Goal: Task Accomplishment & Management: Manage account settings

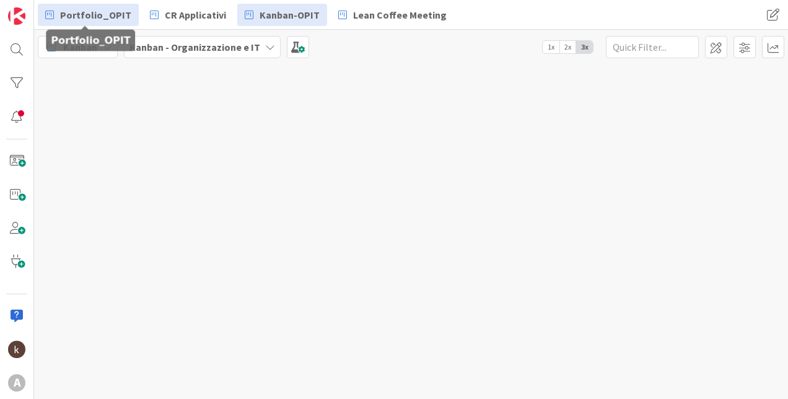
click at [96, 14] on span "Portfolio_OPIT" at bounding box center [95, 14] width 71 height 15
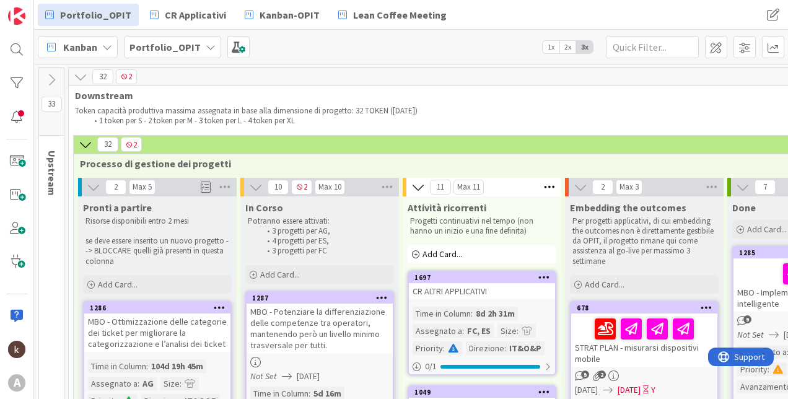
click at [81, 78] on icon at bounding box center [81, 77] width 14 height 14
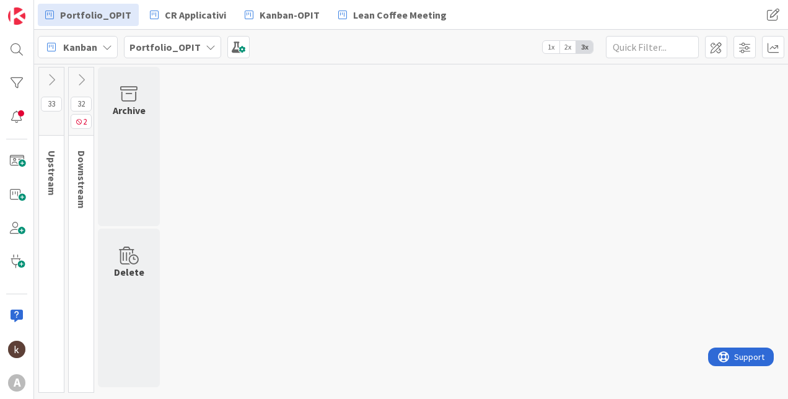
click at [56, 81] on icon at bounding box center [52, 80] width 14 height 14
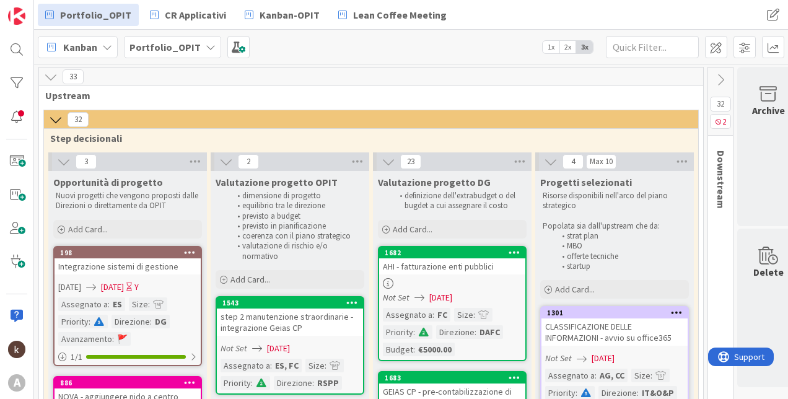
click at [59, 165] on icon at bounding box center [64, 162] width 14 height 14
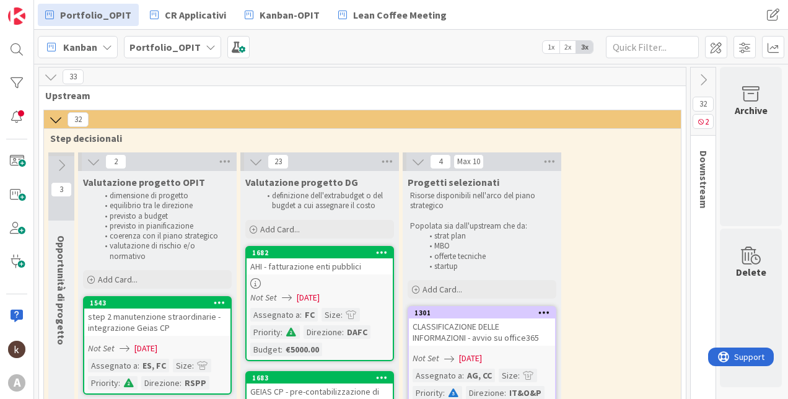
click at [91, 156] on icon at bounding box center [94, 162] width 14 height 14
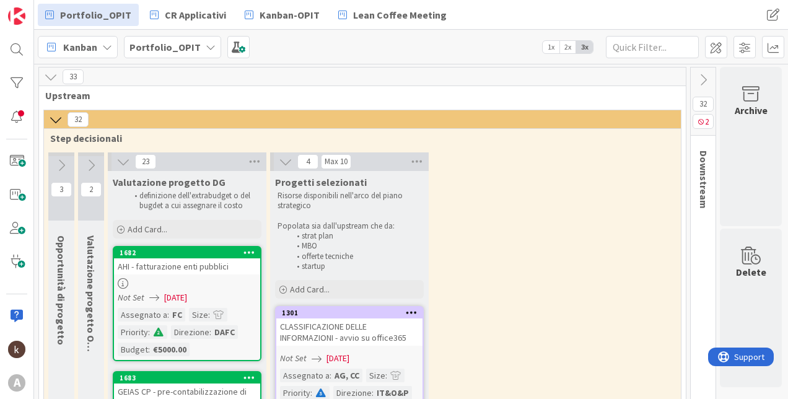
click at [287, 159] on icon at bounding box center [286, 162] width 14 height 14
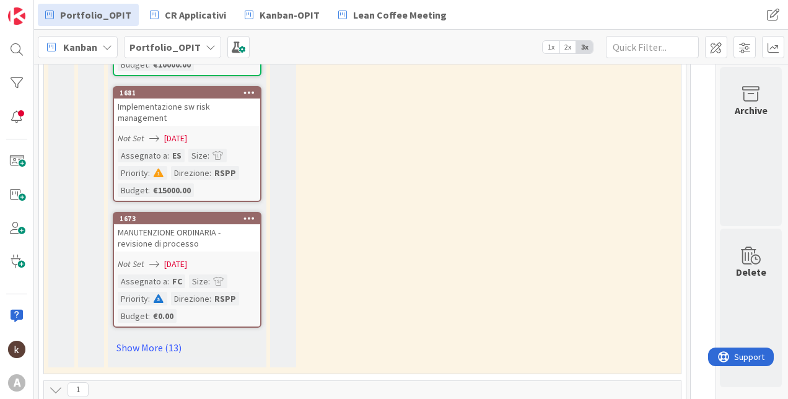
scroll to position [1177, 0]
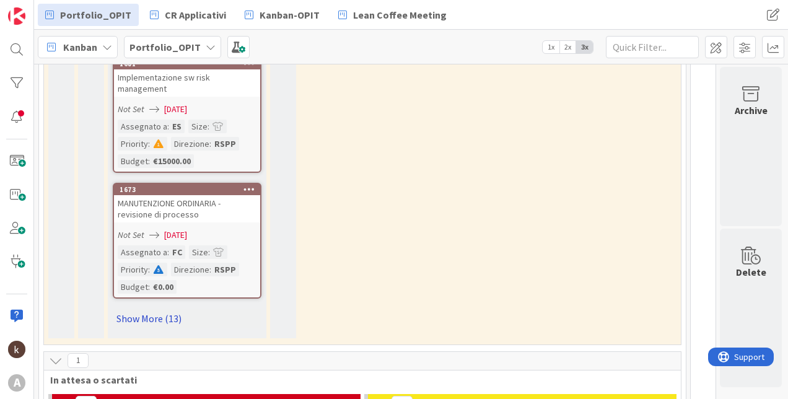
click at [166, 321] on link "Show More (13)" at bounding box center [187, 319] width 149 height 20
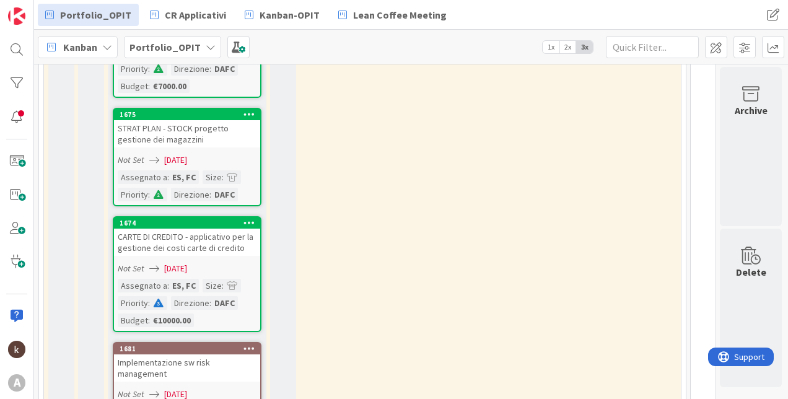
scroll to position [929, 0]
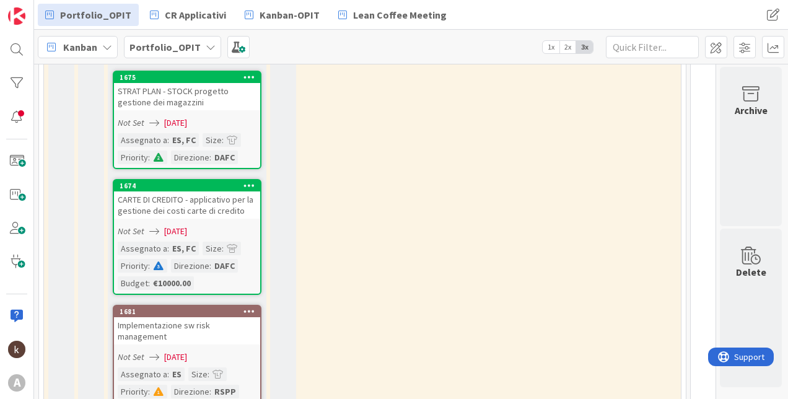
click at [566, 47] on span "2x" at bounding box center [568, 47] width 17 height 12
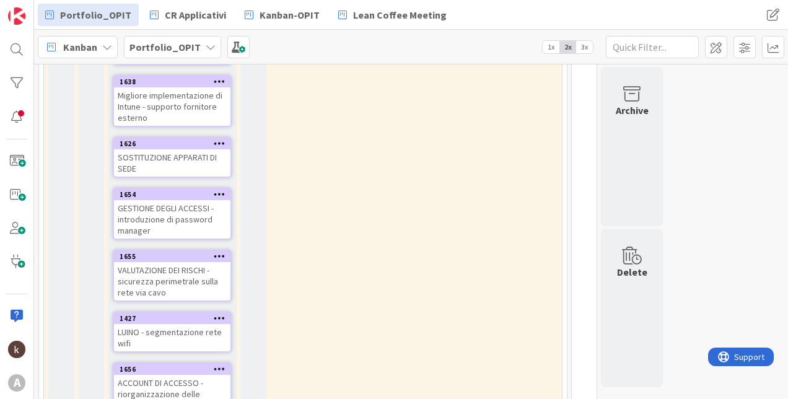
scroll to position [991, 0]
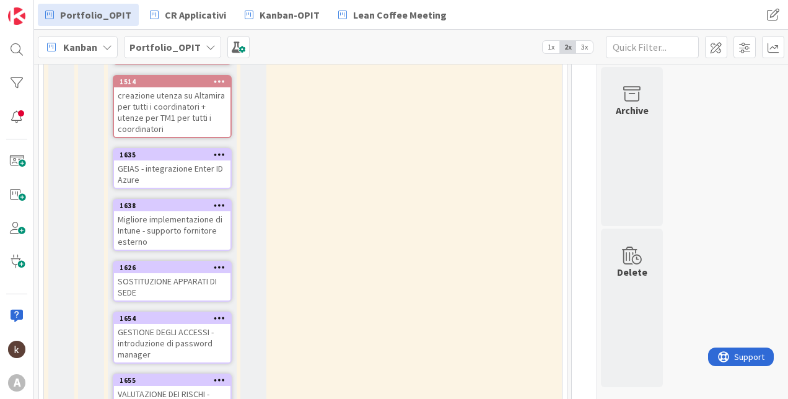
click at [582, 46] on span "3x" at bounding box center [584, 47] width 17 height 12
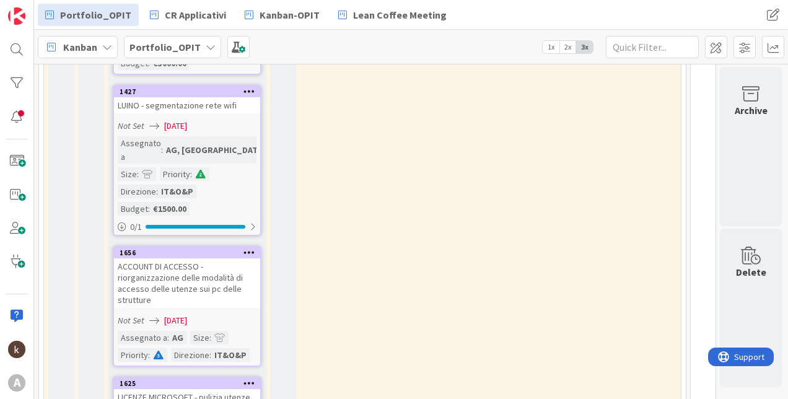
scroll to position [2726, 0]
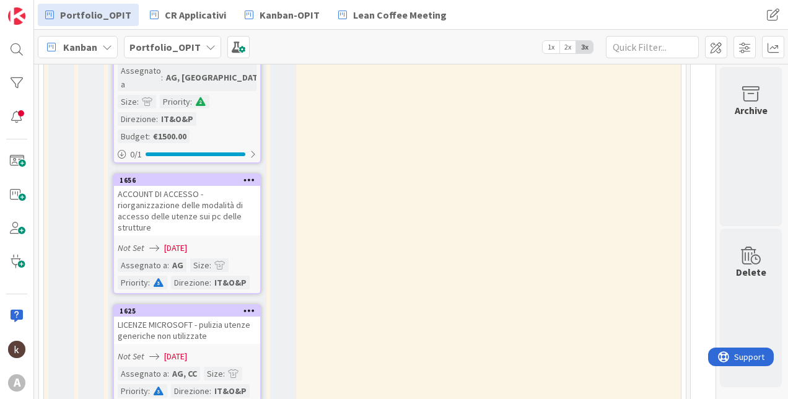
click at [193, 198] on div "ACCOUNT DI ACCESSO - riorganizzazione delle modalità di accesso delle utenze su…" at bounding box center [187, 211] width 146 height 50
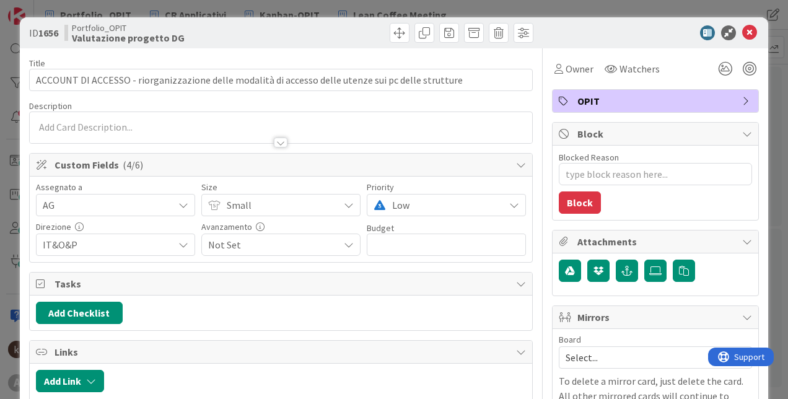
type textarea "x"
click at [742, 33] on icon at bounding box center [749, 32] width 15 height 15
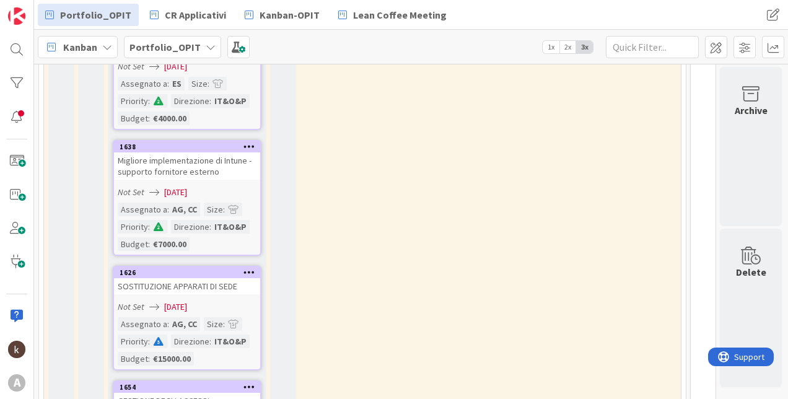
scroll to position [2045, 0]
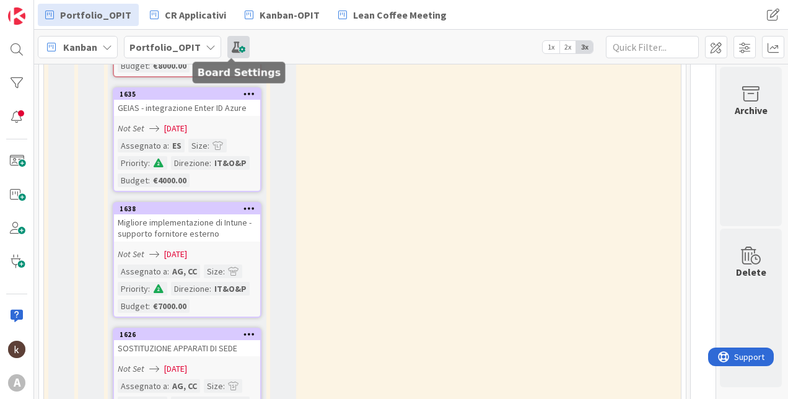
click at [234, 48] on span at bounding box center [238, 47] width 22 height 22
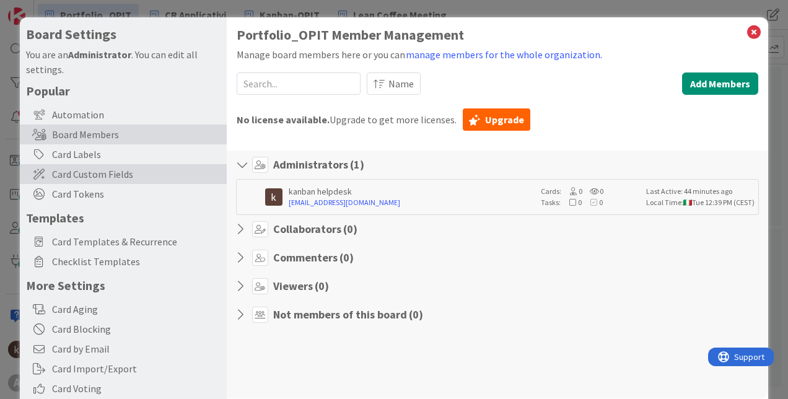
click at [89, 171] on span "Card Custom Fields" at bounding box center [136, 174] width 169 height 15
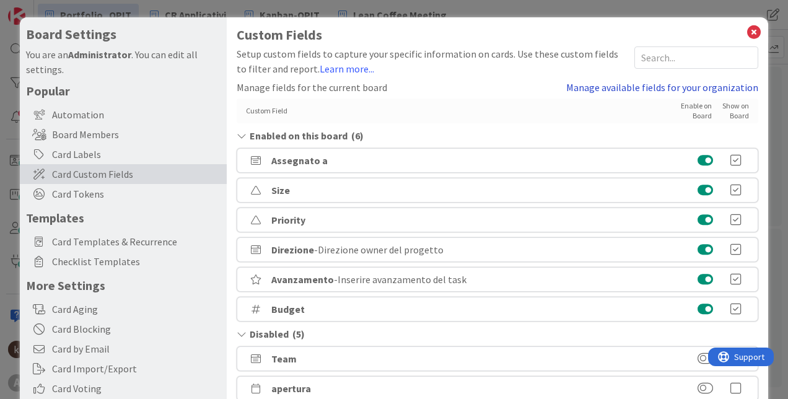
click at [713, 87] on link "Manage available fields for your organization" at bounding box center [662, 87] width 192 height 15
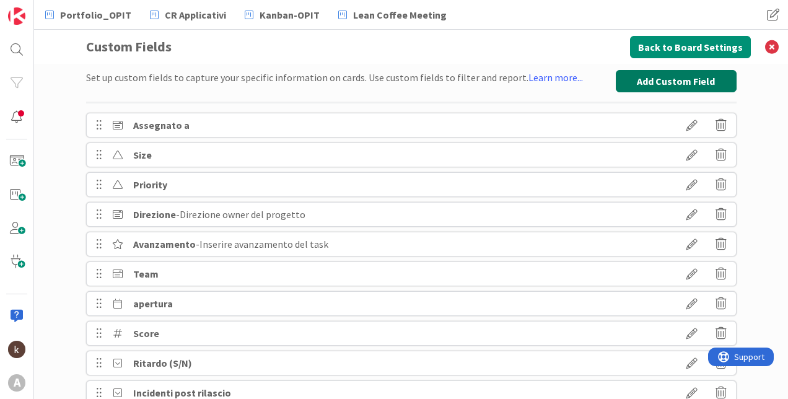
click at [690, 79] on button "Add Custom Field" at bounding box center [676, 81] width 121 height 22
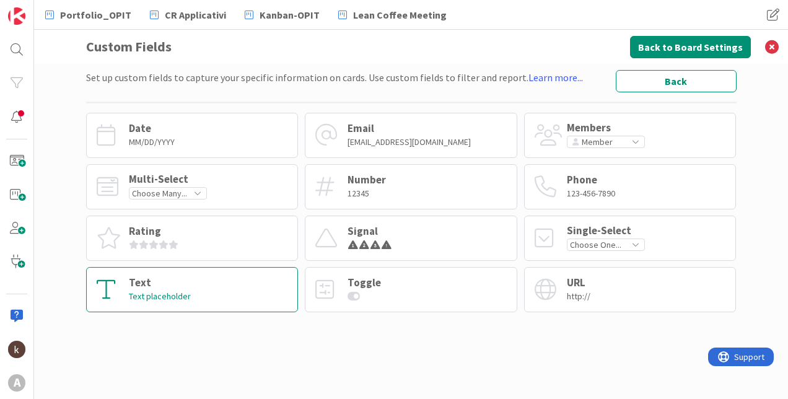
click at [169, 276] on div "Text Text placeholder" at bounding box center [192, 289] width 213 height 45
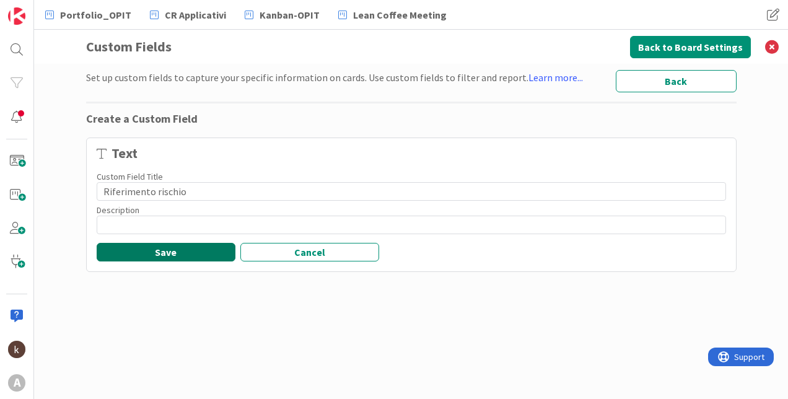
type input "Riferimento rischio"
click at [203, 252] on button "Save" at bounding box center [166, 252] width 139 height 19
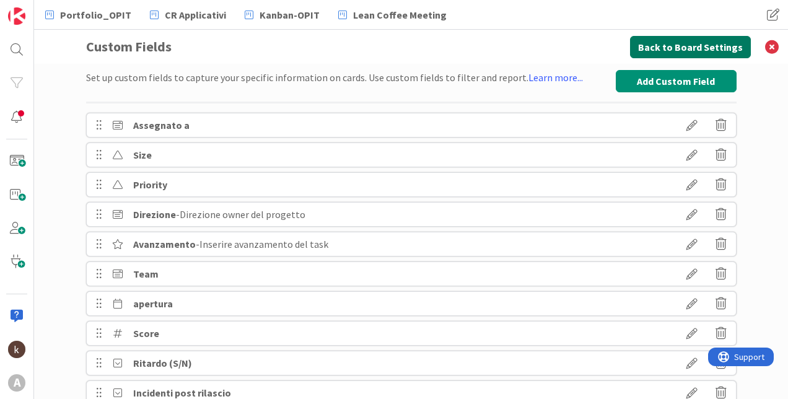
click at [729, 48] on button "Back to Board Settings" at bounding box center [690, 47] width 121 height 22
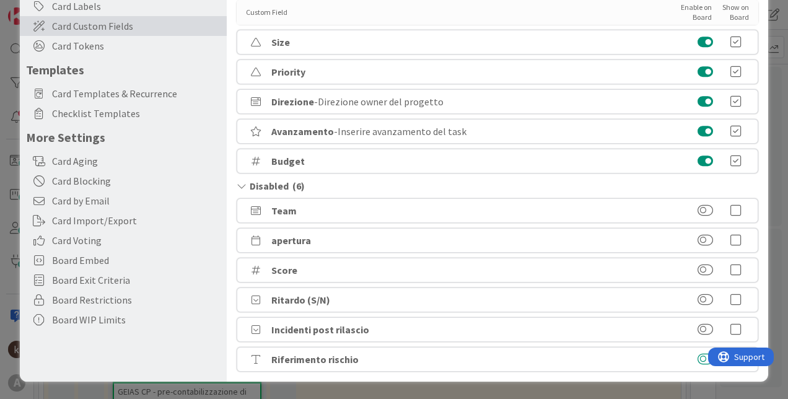
click at [698, 361] on button at bounding box center [705, 359] width 15 height 12
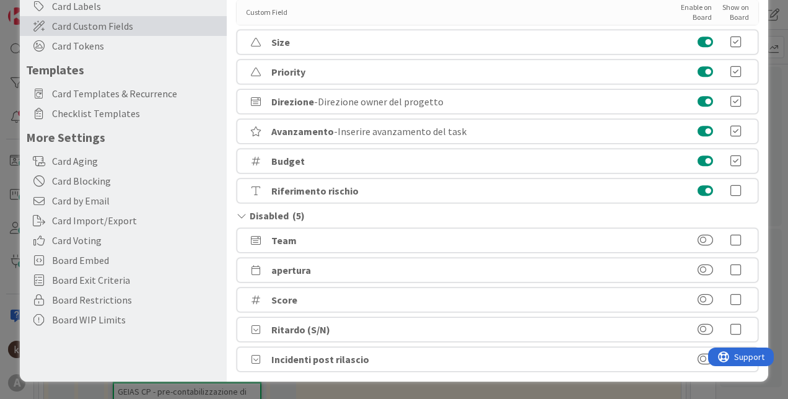
click at [726, 189] on icon at bounding box center [736, 191] width 25 height 12
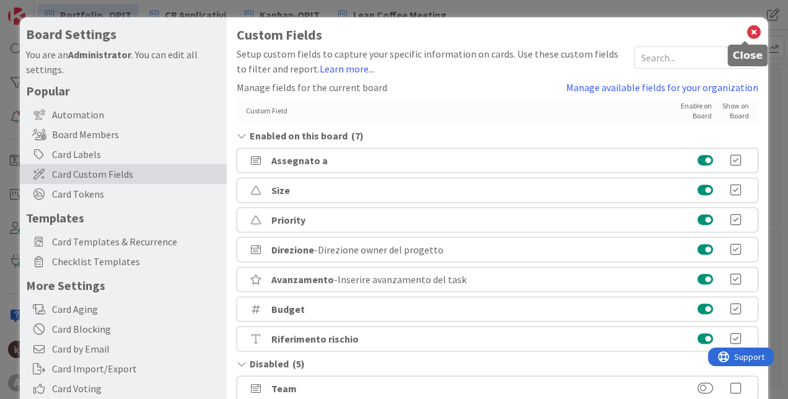
click at [746, 35] on icon at bounding box center [754, 32] width 16 height 17
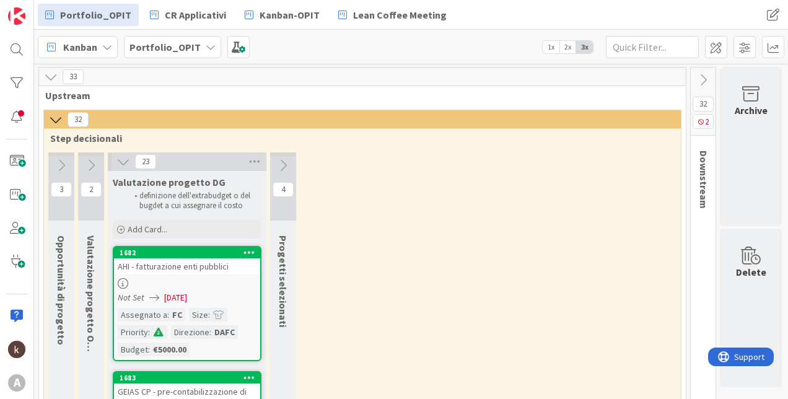
click at [572, 52] on span "2x" at bounding box center [568, 47] width 17 height 12
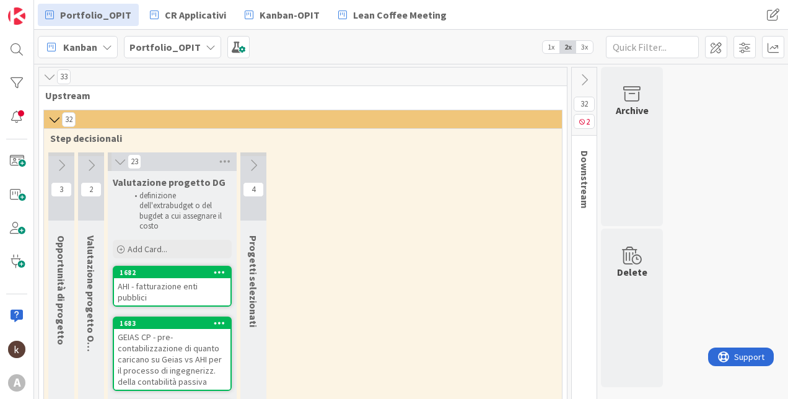
click at [552, 47] on span "1x" at bounding box center [551, 47] width 17 height 12
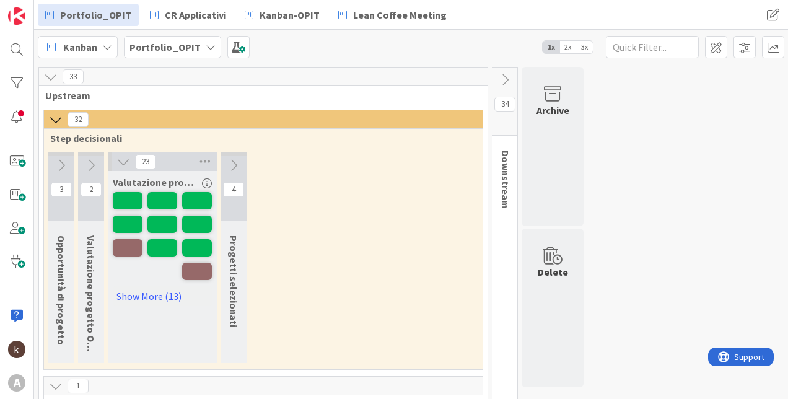
click at [567, 46] on span "2x" at bounding box center [568, 47] width 17 height 12
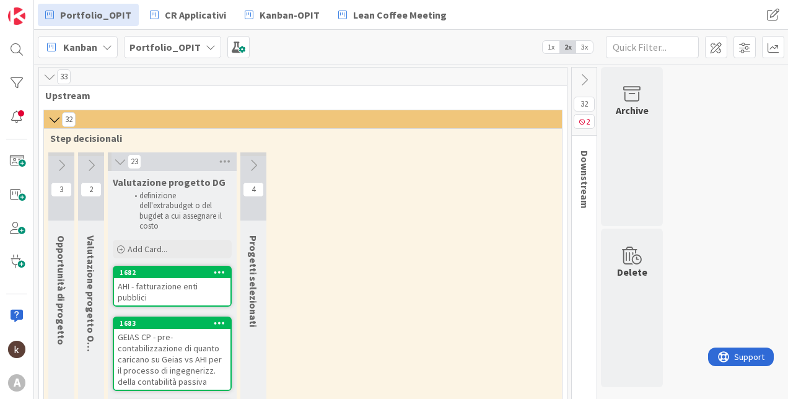
click at [100, 166] on button at bounding box center [91, 165] width 26 height 19
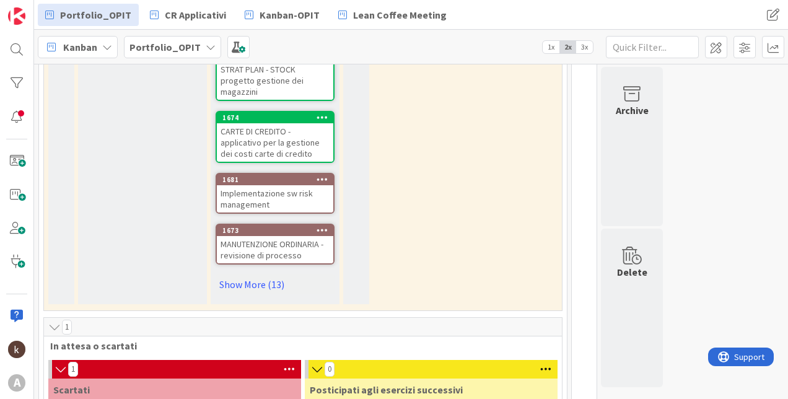
scroll to position [536, 0]
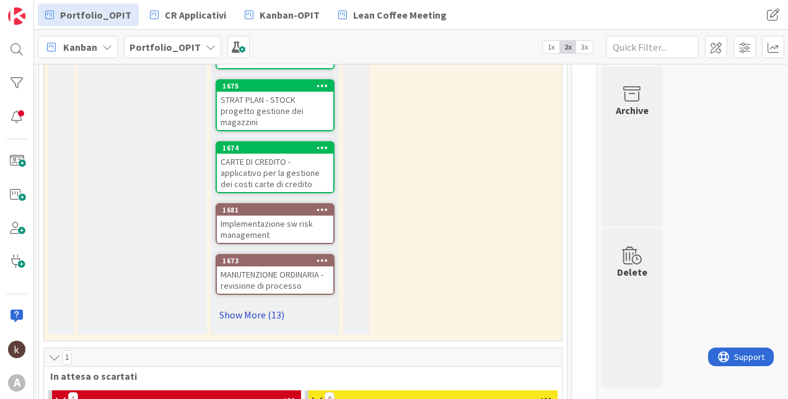
click at [234, 311] on link "Show More (13)" at bounding box center [275, 315] width 119 height 20
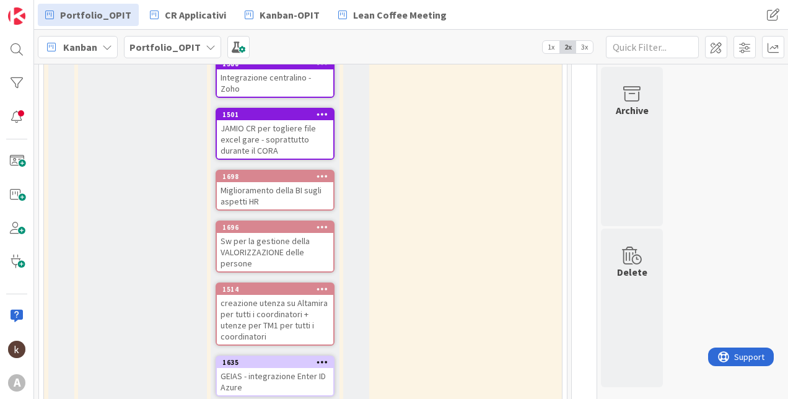
scroll to position [1032, 0]
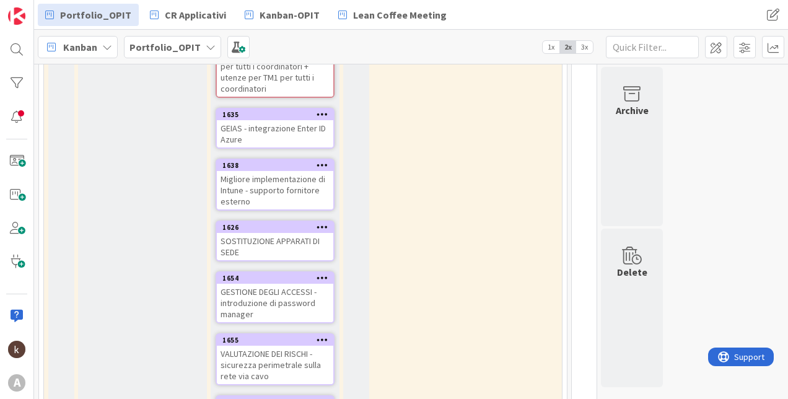
click at [584, 48] on span "3x" at bounding box center [584, 47] width 17 height 12
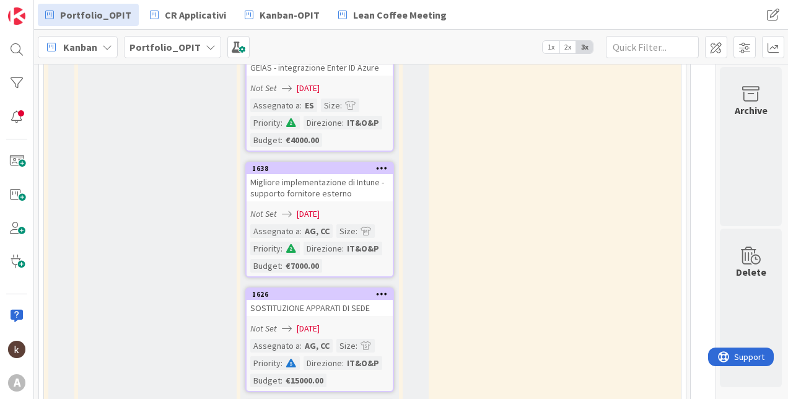
scroll to position [1899, 0]
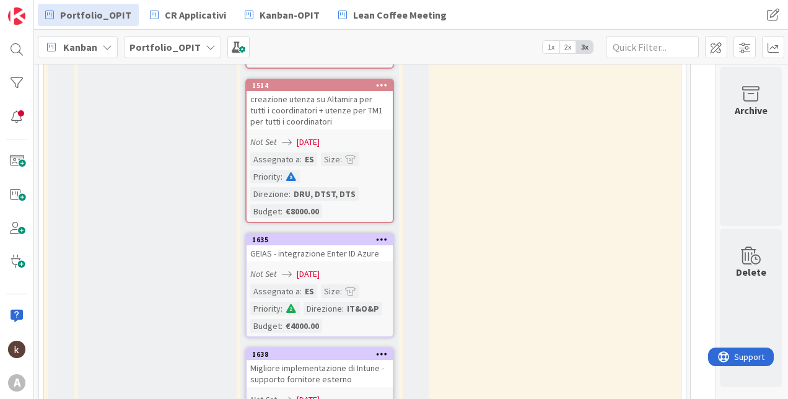
click at [565, 47] on span "2x" at bounding box center [568, 47] width 17 height 12
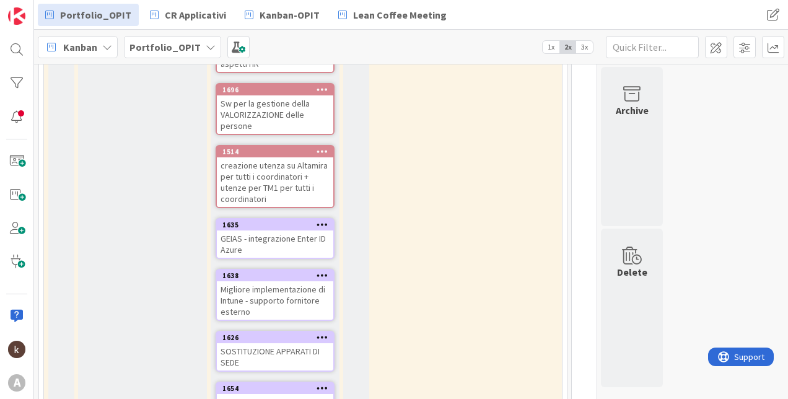
scroll to position [925, 0]
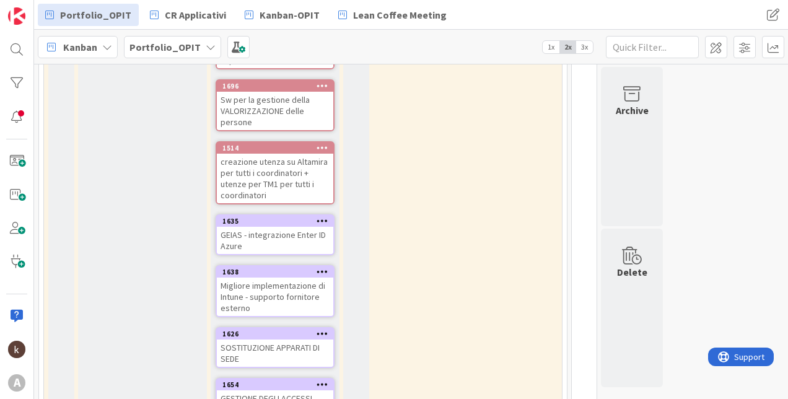
click at [587, 50] on span "3x" at bounding box center [584, 47] width 17 height 12
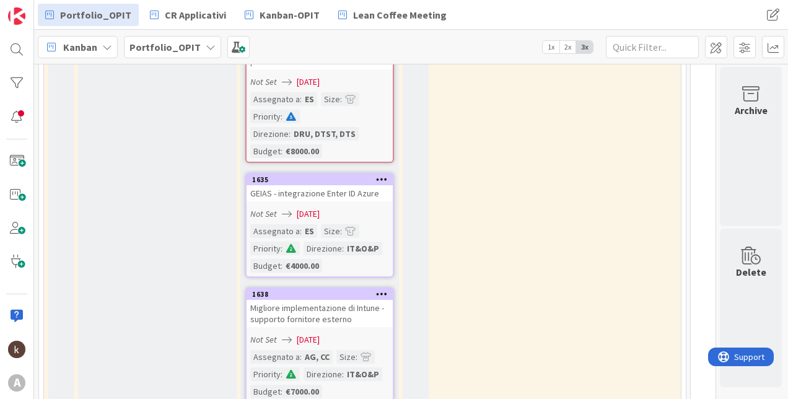
scroll to position [2040, 0]
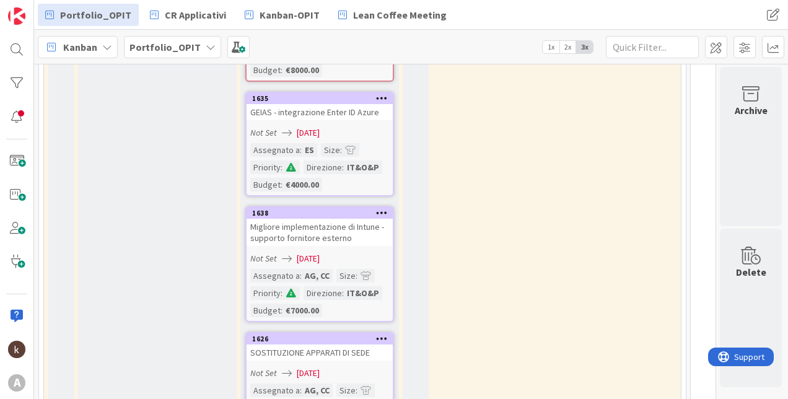
click at [568, 48] on span "2x" at bounding box center [568, 47] width 17 height 12
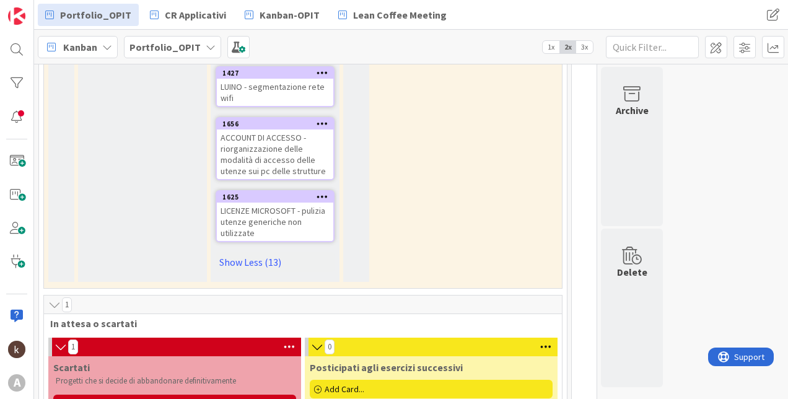
scroll to position [1297, 0]
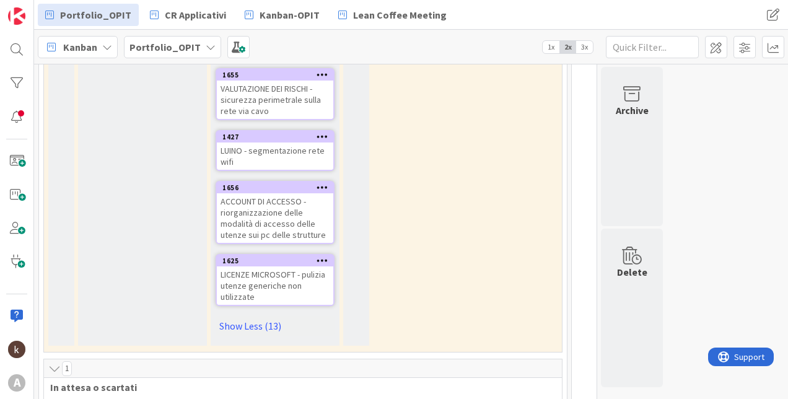
click at [550, 42] on span "1x" at bounding box center [551, 47] width 17 height 12
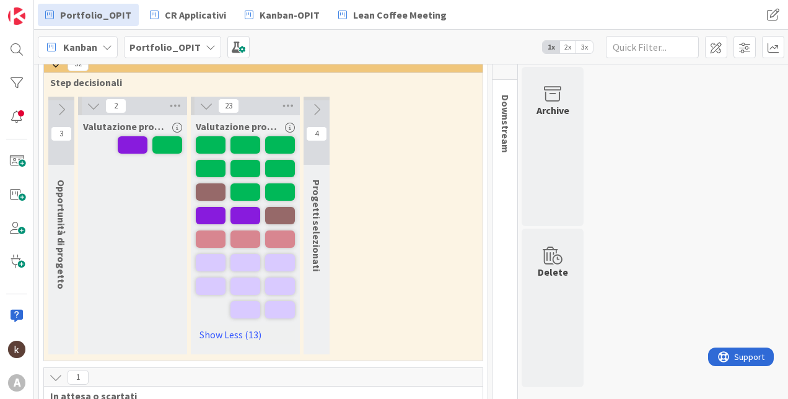
scroll to position [62, 0]
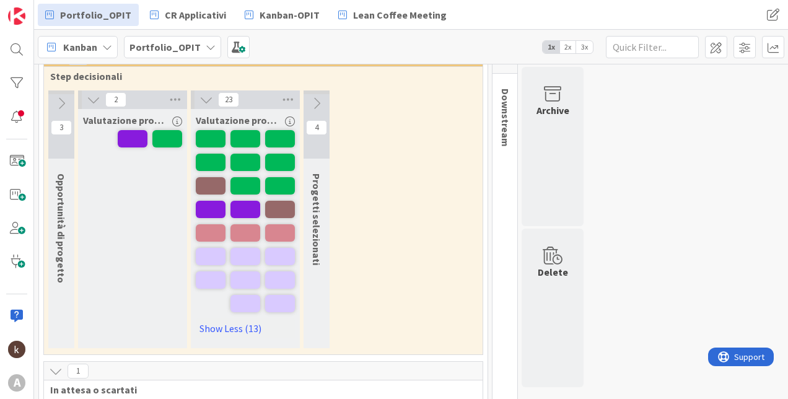
click at [590, 50] on span "3x" at bounding box center [584, 47] width 17 height 12
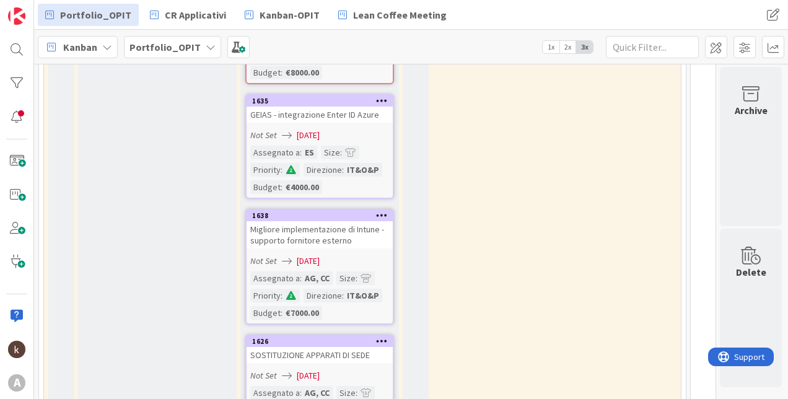
scroll to position [2045, 0]
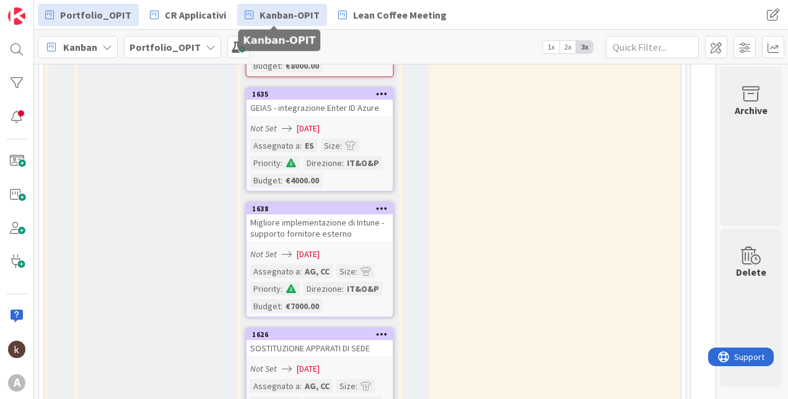
click at [288, 5] on link "Kanban-OPIT" at bounding box center [282, 15] width 90 height 22
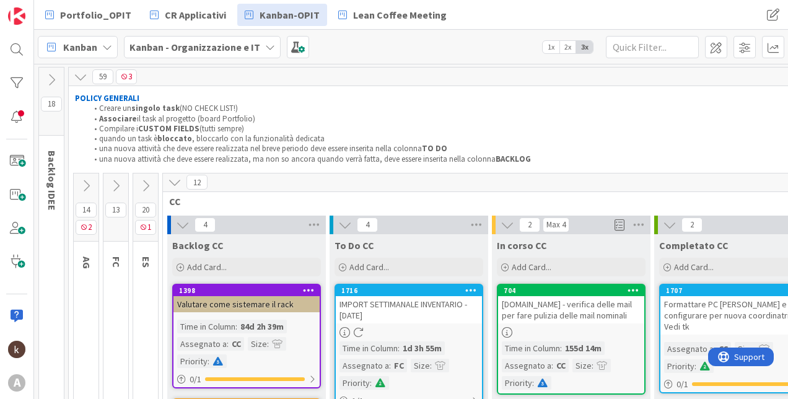
click at [149, 185] on icon at bounding box center [146, 186] width 14 height 14
